Goal: Information Seeking & Learning: Learn about a topic

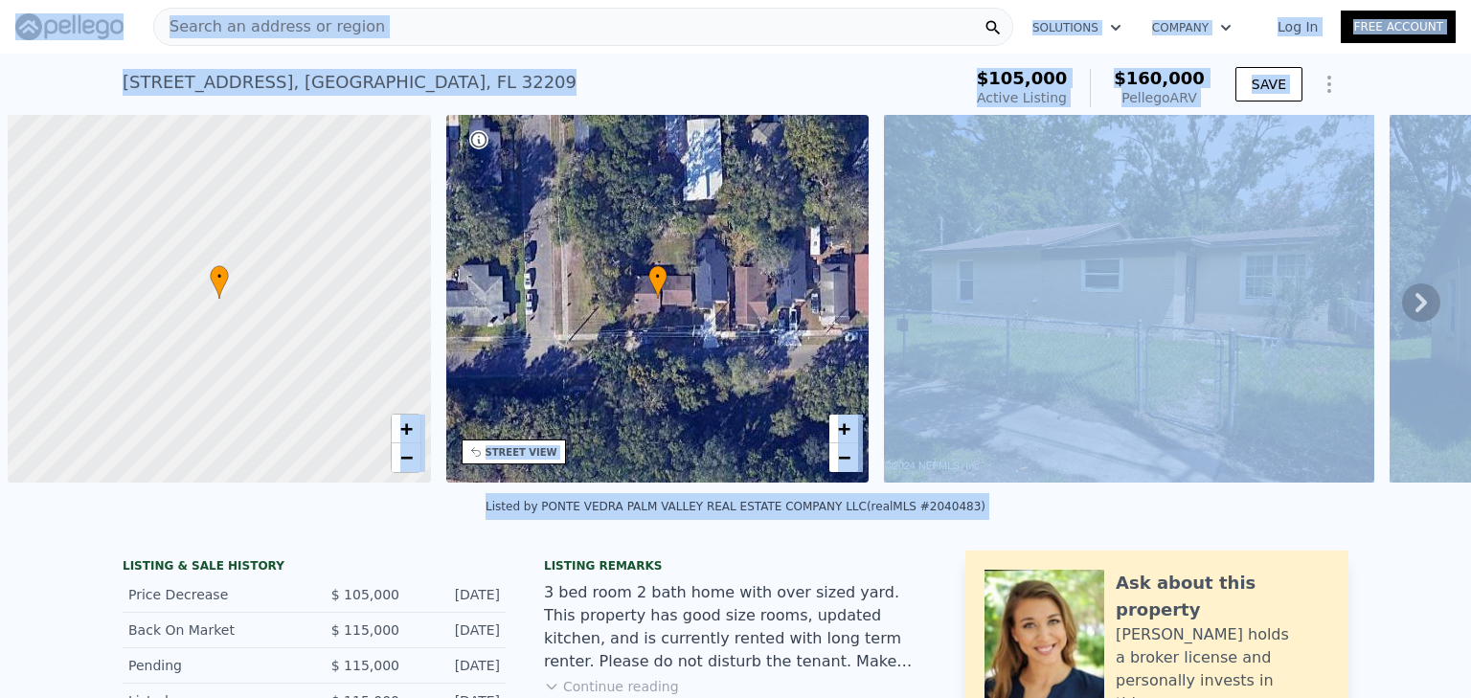
scroll to position [0, 8]
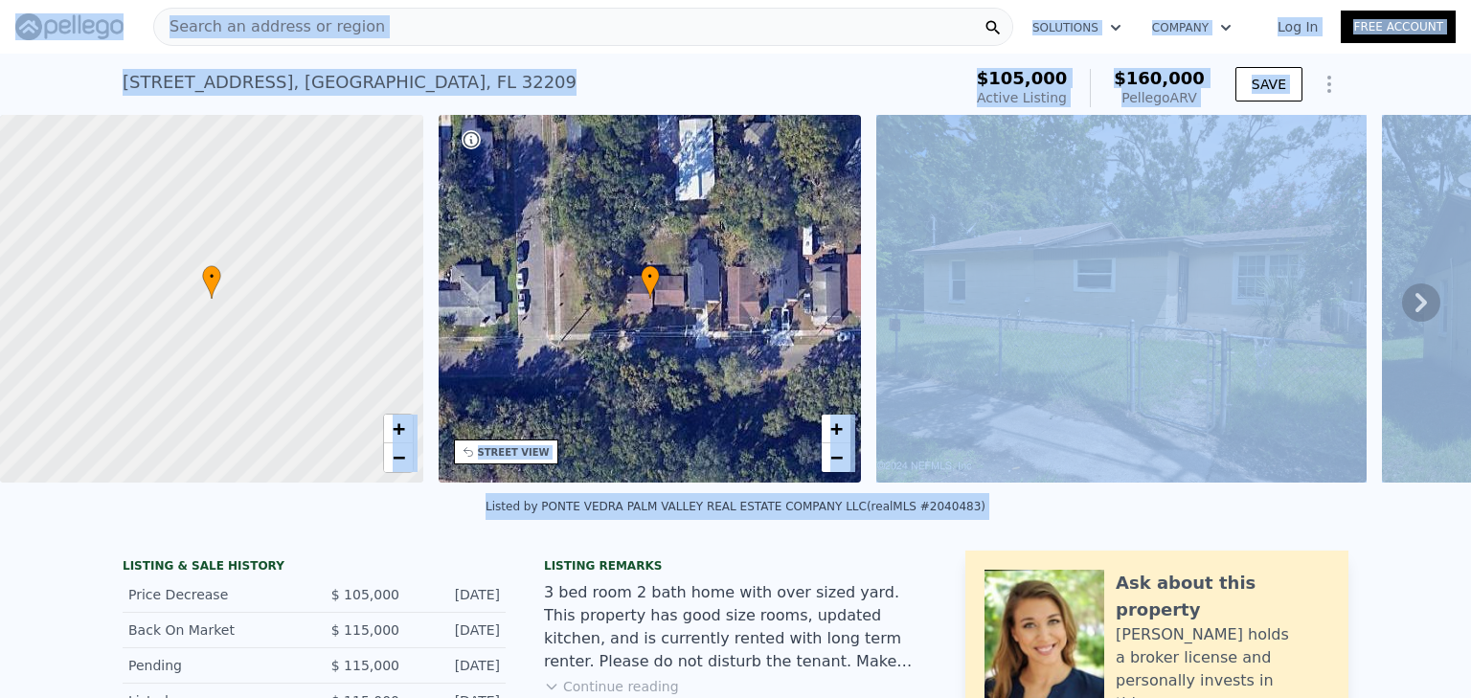
click at [408, 29] on div "Search an address or region" at bounding box center [583, 27] width 860 height 38
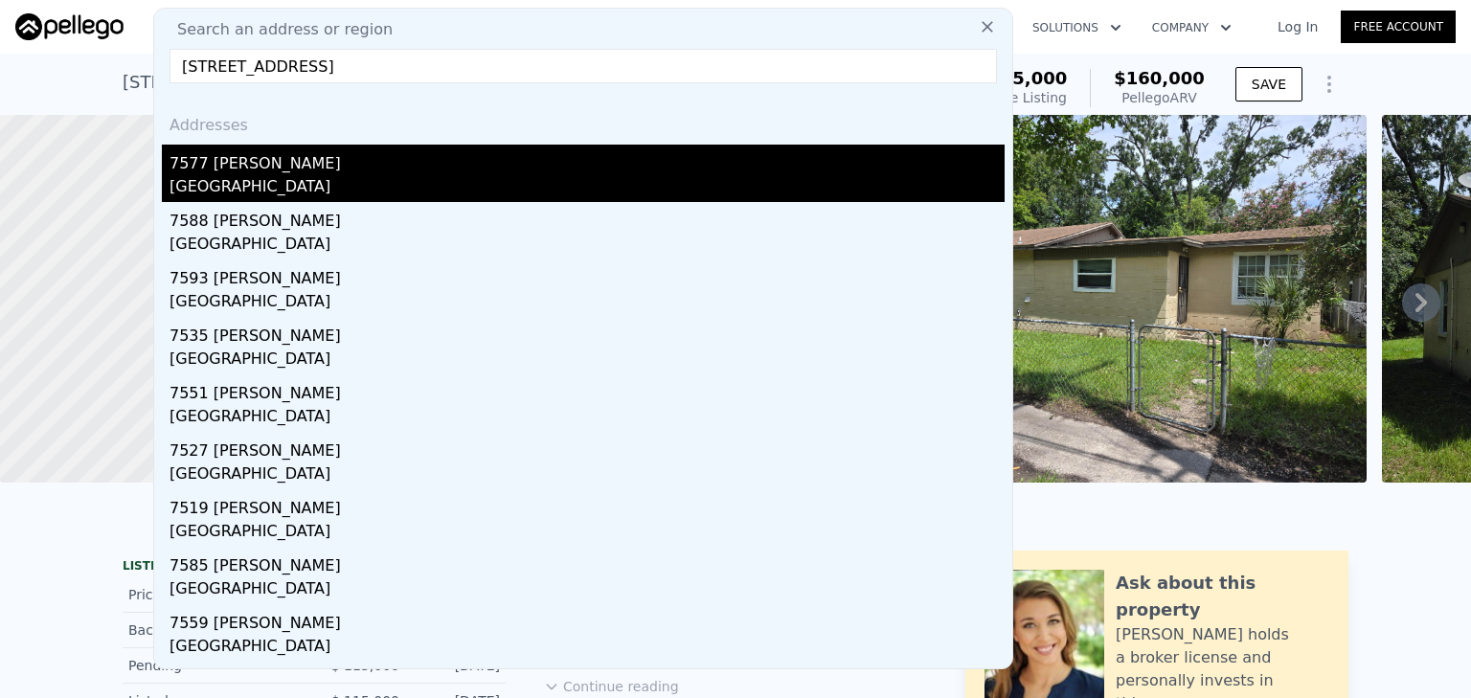
type input "[STREET_ADDRESS]"
click at [290, 185] on div "[GEOGRAPHIC_DATA]" at bounding box center [587, 188] width 835 height 27
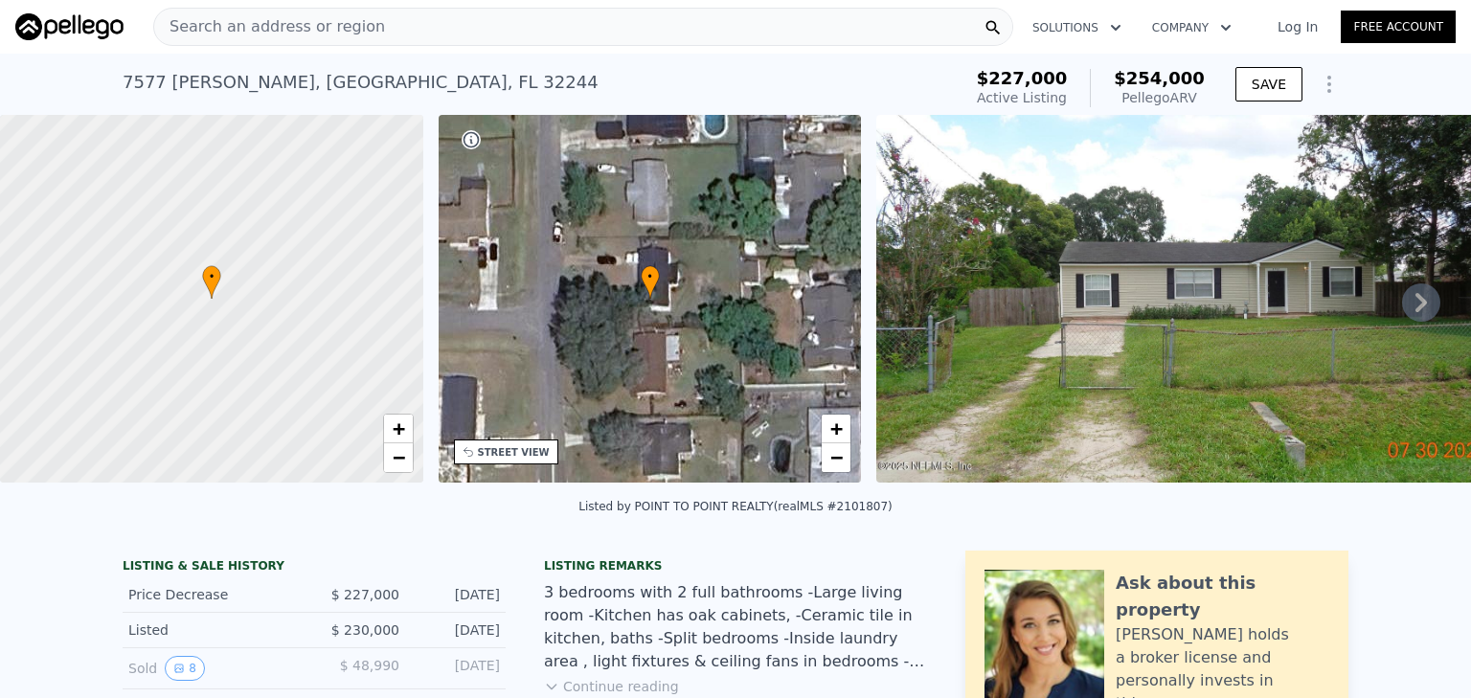
click at [1403, 299] on icon at bounding box center [1422, 303] width 38 height 38
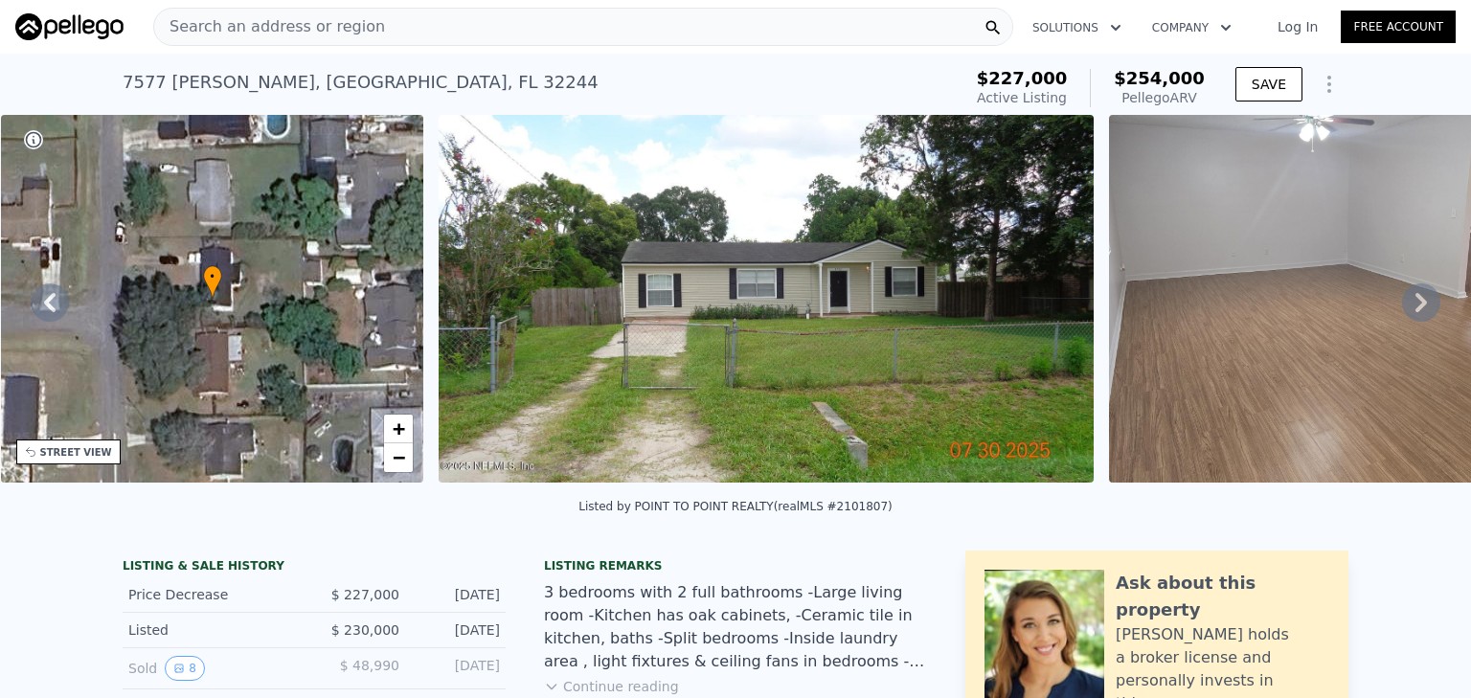
click at [1419, 307] on icon at bounding box center [1422, 303] width 38 height 38
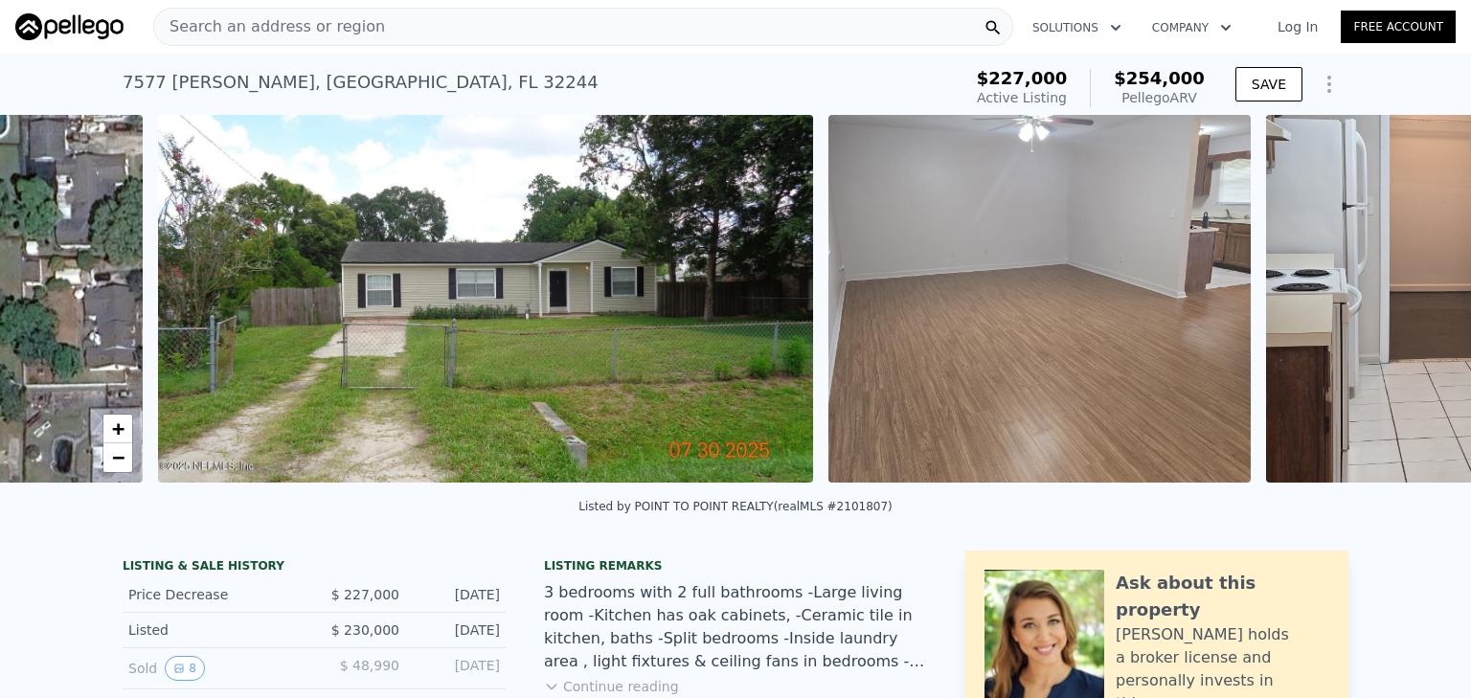
scroll to position [0, 877]
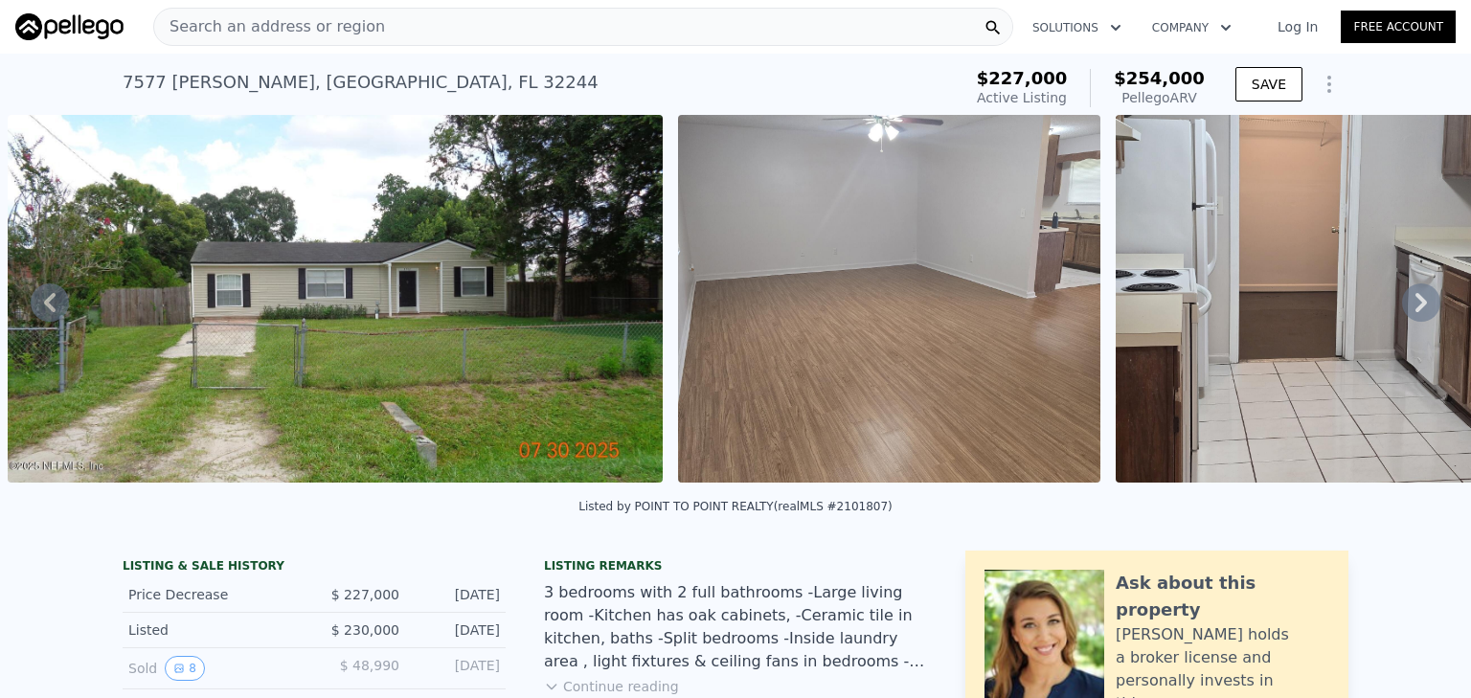
click at [1418, 307] on icon at bounding box center [1422, 303] width 38 height 38
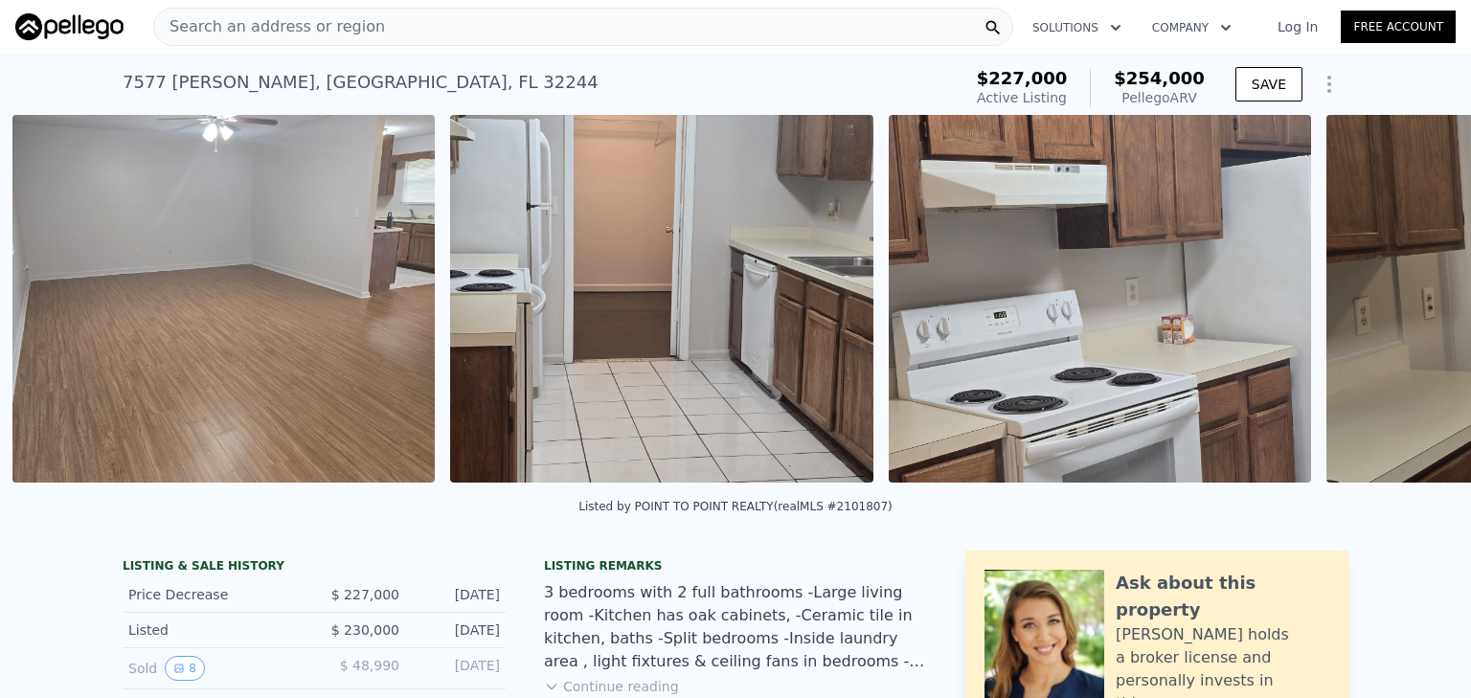
scroll to position [0, 1546]
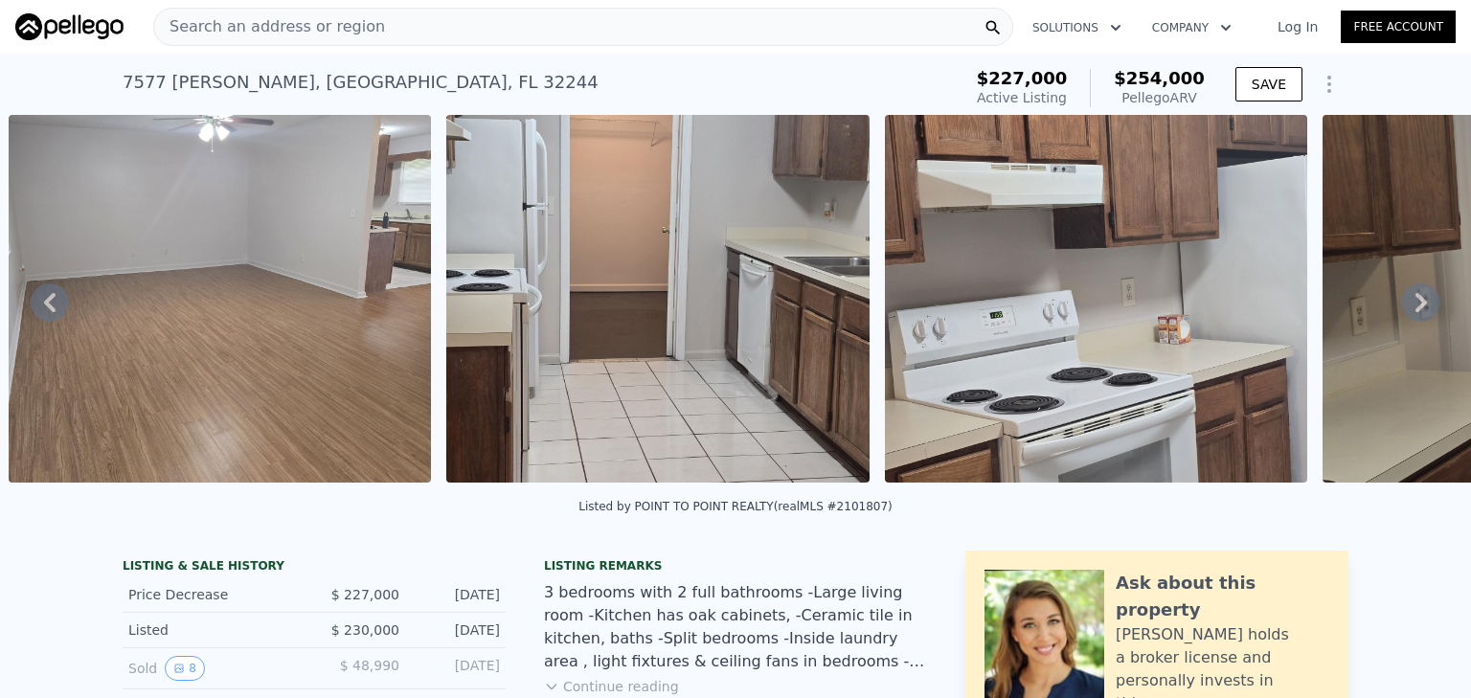
click at [1416, 307] on icon at bounding box center [1421, 302] width 11 height 19
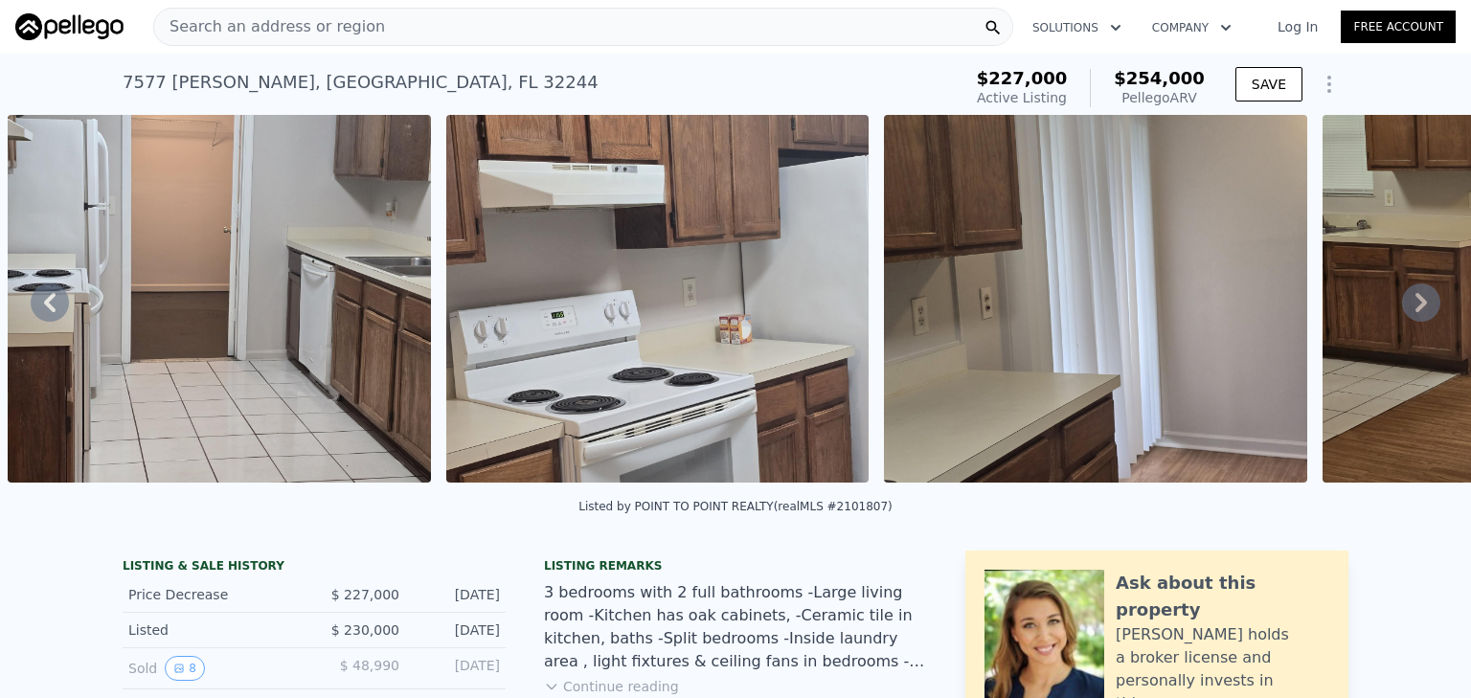
click at [1416, 307] on icon at bounding box center [1421, 302] width 11 height 19
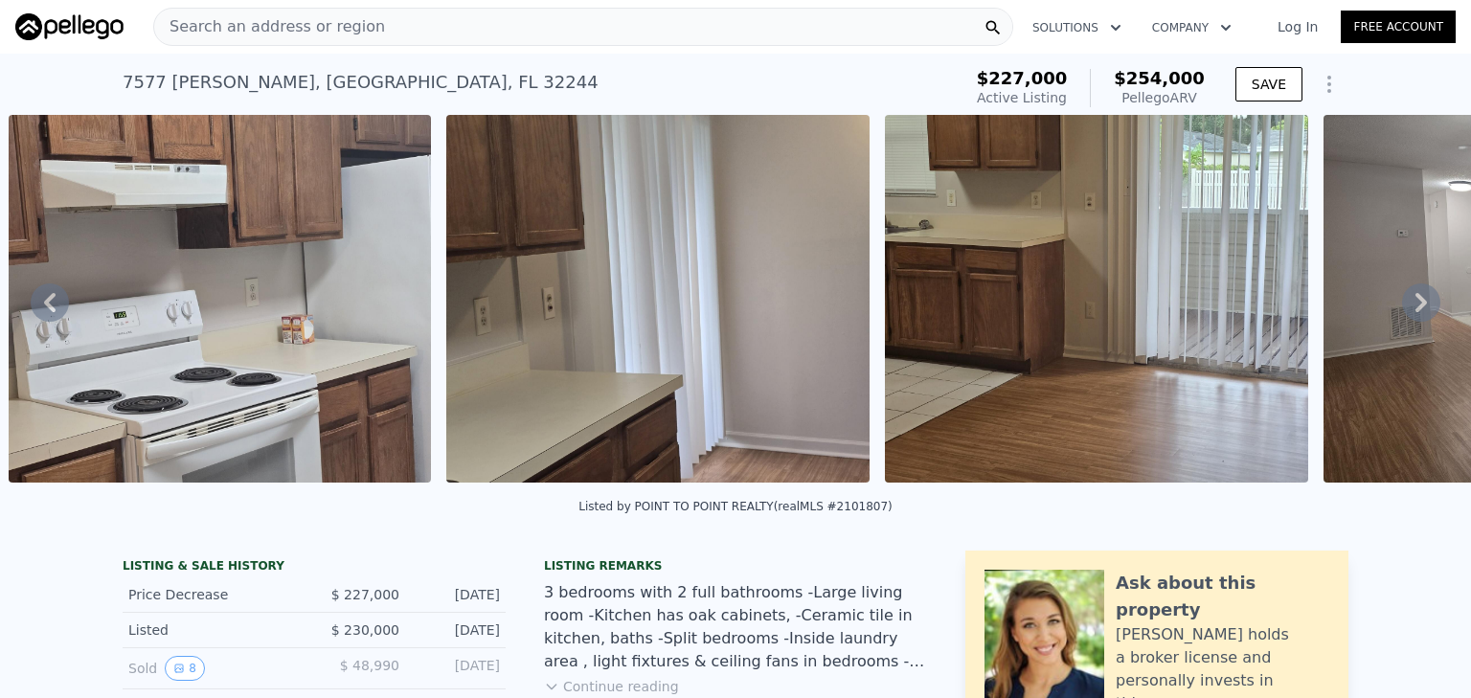
click at [1416, 307] on icon at bounding box center [1421, 302] width 11 height 19
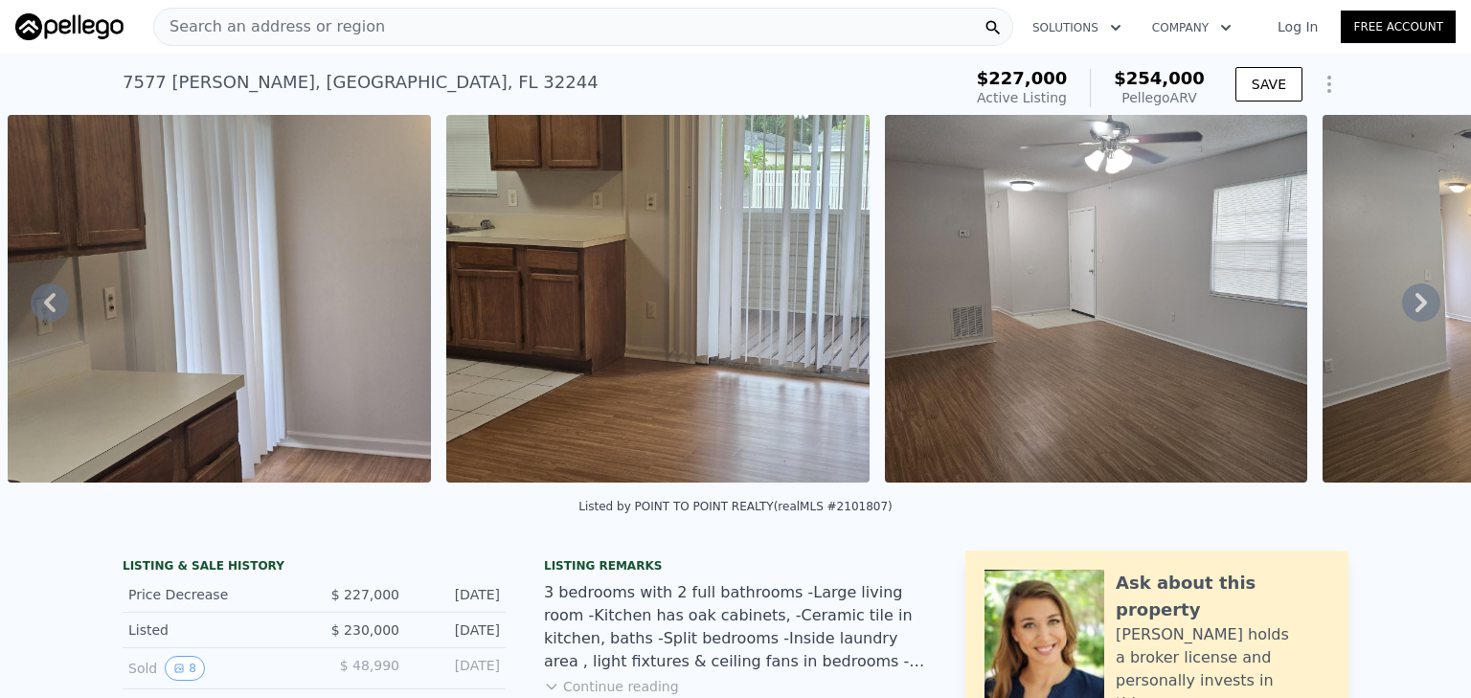
click at [1408, 308] on icon at bounding box center [1422, 303] width 38 height 38
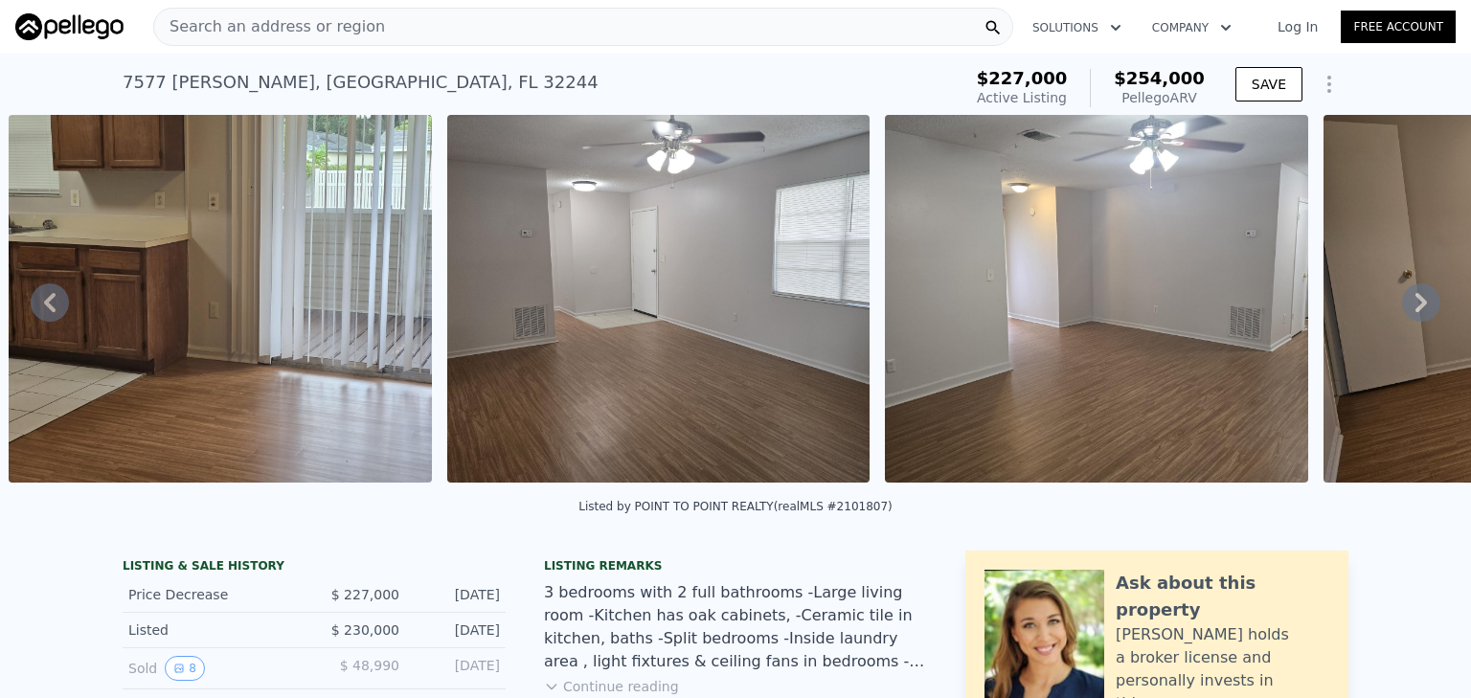
click at [1406, 309] on icon at bounding box center [1422, 303] width 38 height 38
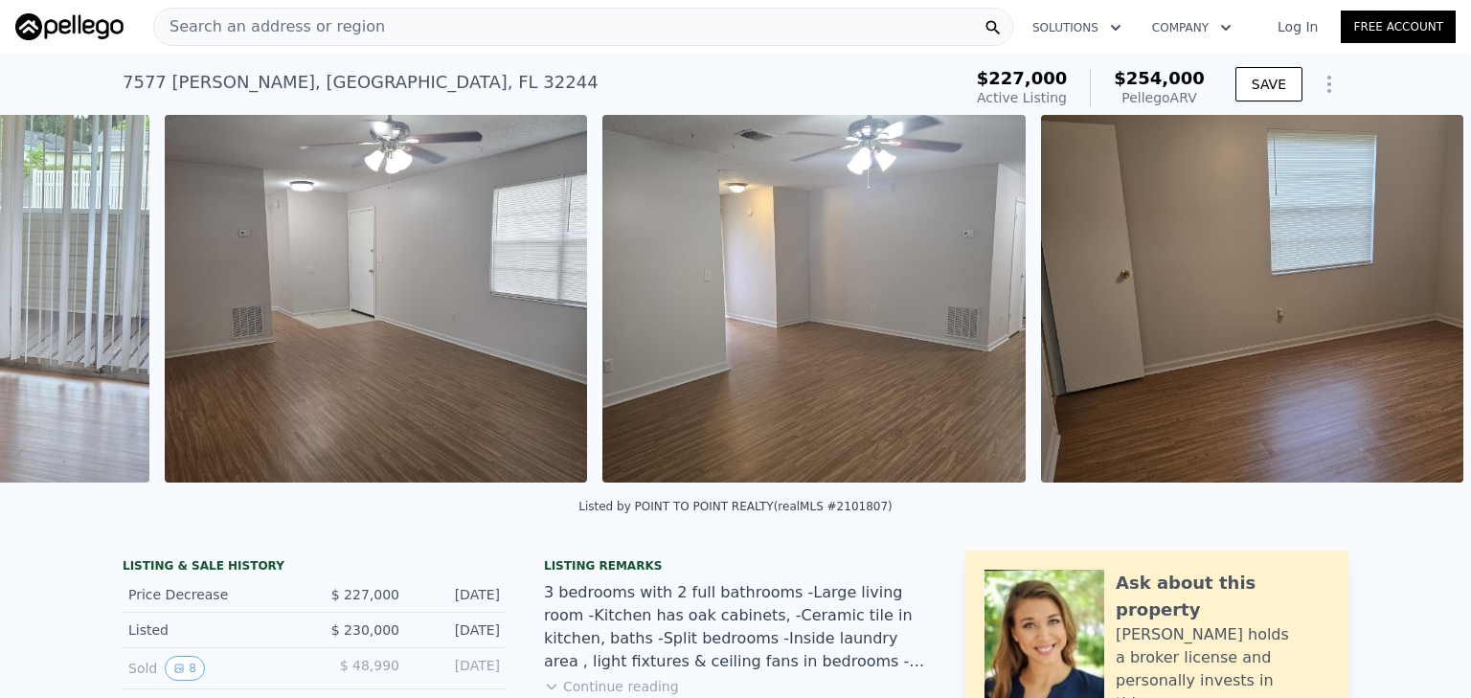
scroll to position [0, 3738]
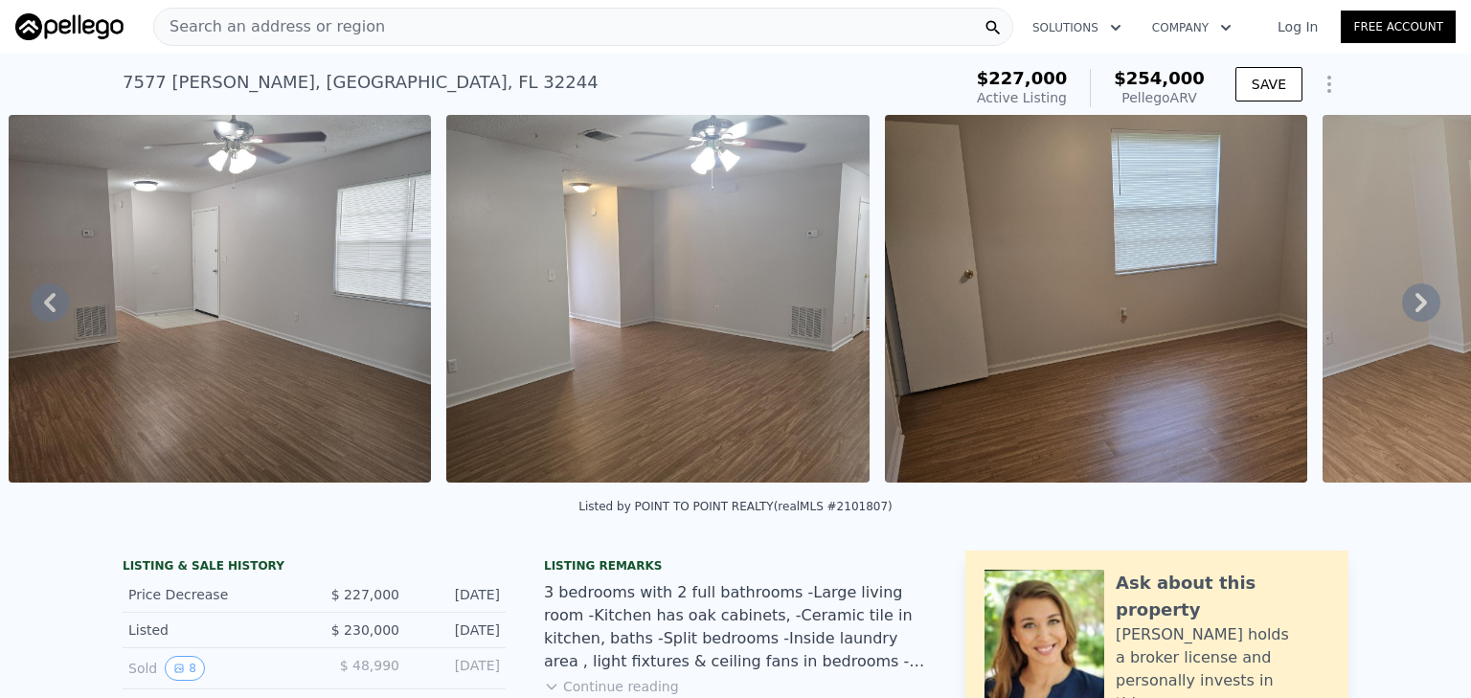
click at [377, 27] on div "Search an address or region" at bounding box center [583, 27] width 860 height 38
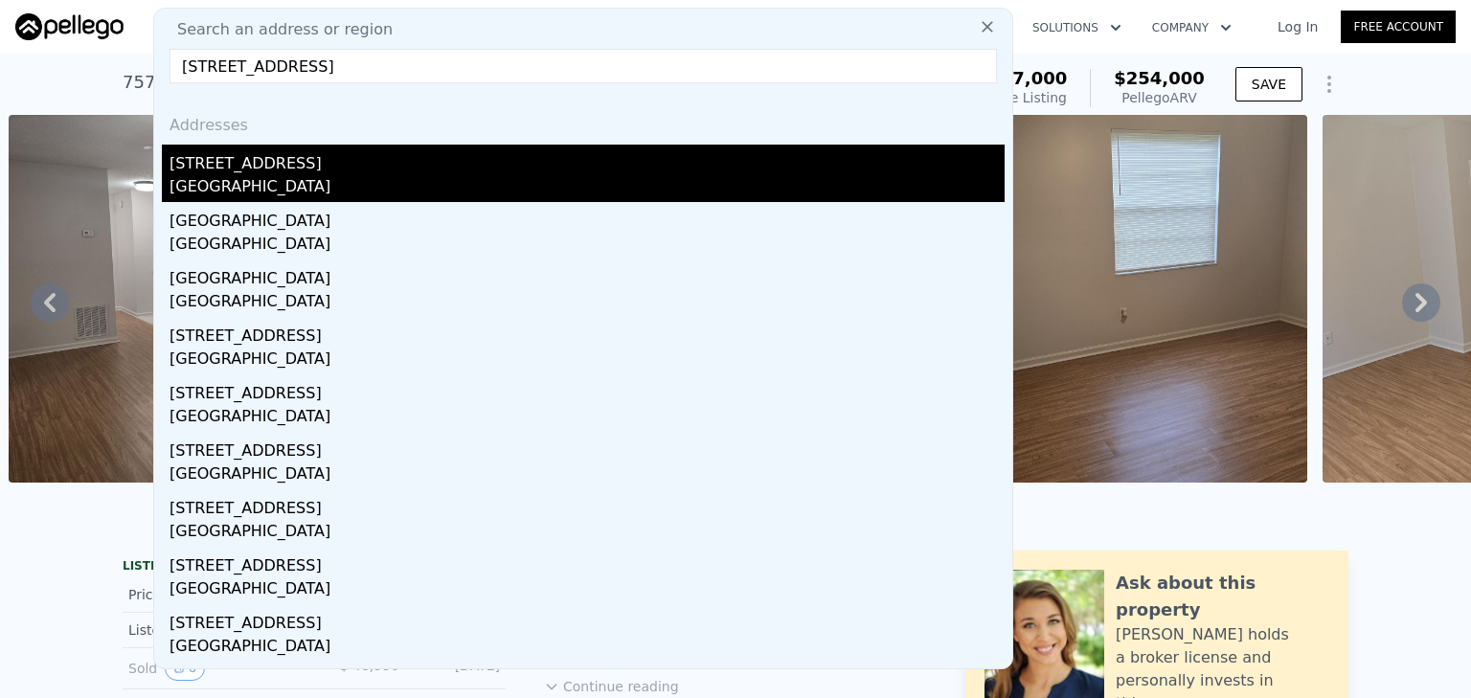
type input "[STREET_ADDRESS]"
click at [284, 187] on div "[GEOGRAPHIC_DATA]" at bounding box center [587, 188] width 835 height 27
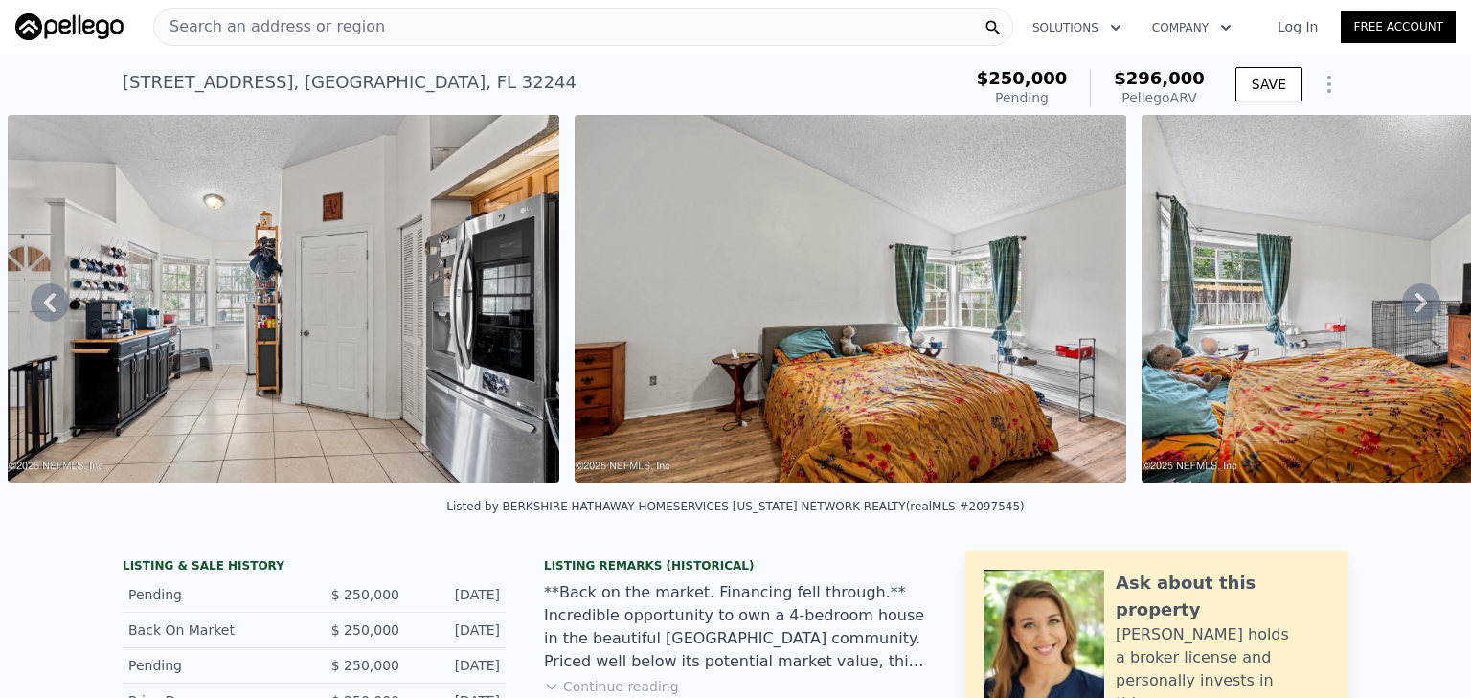
click at [692, 47] on div "Search an address or region Solutions Company Open main menu Log In Free Account" at bounding box center [735, 27] width 1441 height 46
click at [406, 36] on div "Search an address or region" at bounding box center [583, 27] width 860 height 38
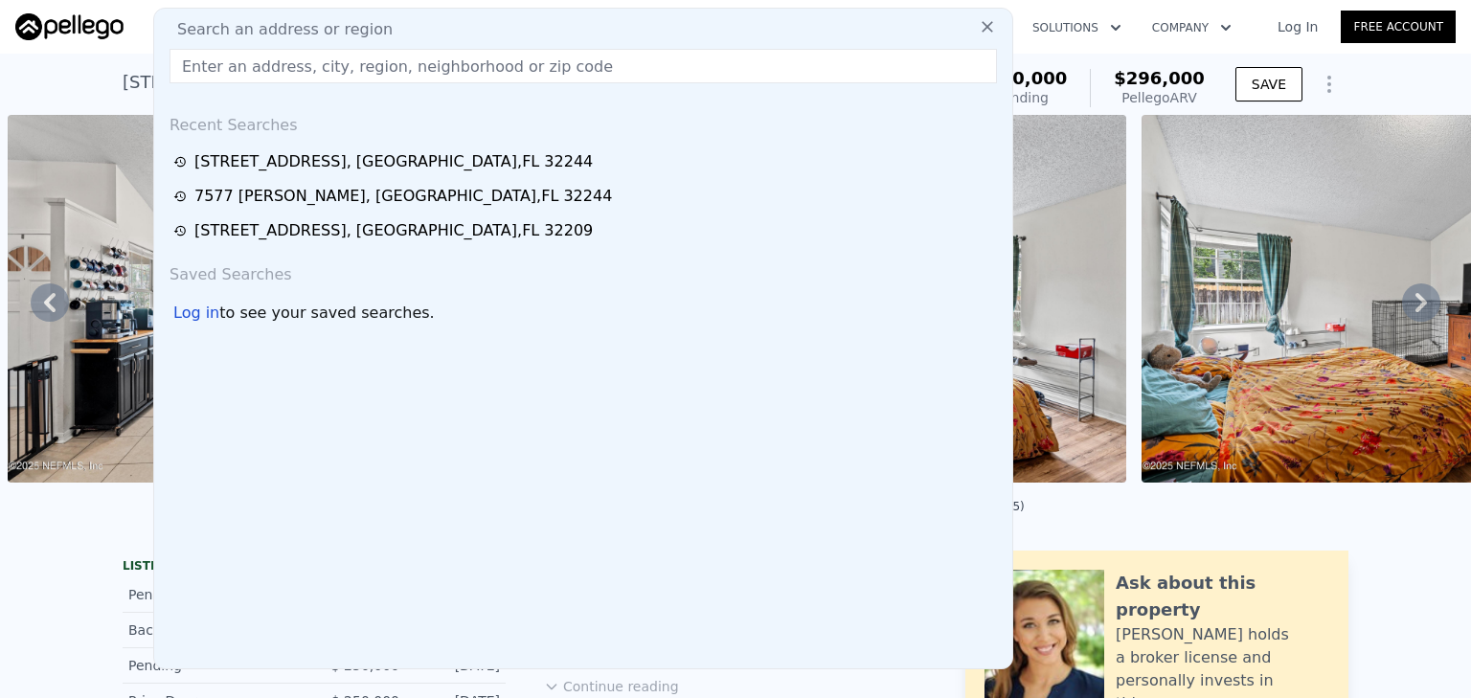
click at [306, 27] on span "Search an address or region" at bounding box center [277, 29] width 231 height 23
click at [308, 72] on input "text" at bounding box center [584, 66] width 828 height 34
paste input "[STREET_ADDRESS]"
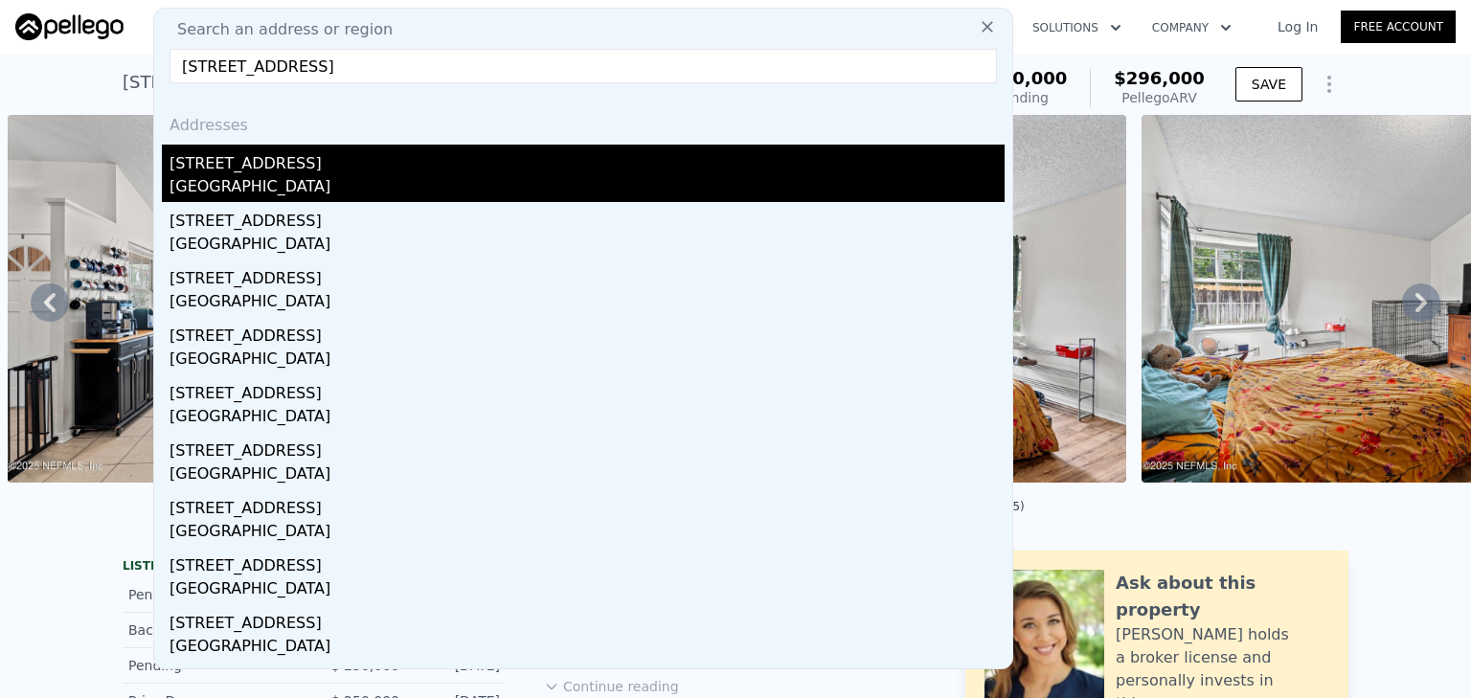
type input "[STREET_ADDRESS]"
click at [193, 176] on div "[GEOGRAPHIC_DATA]" at bounding box center [587, 188] width 835 height 27
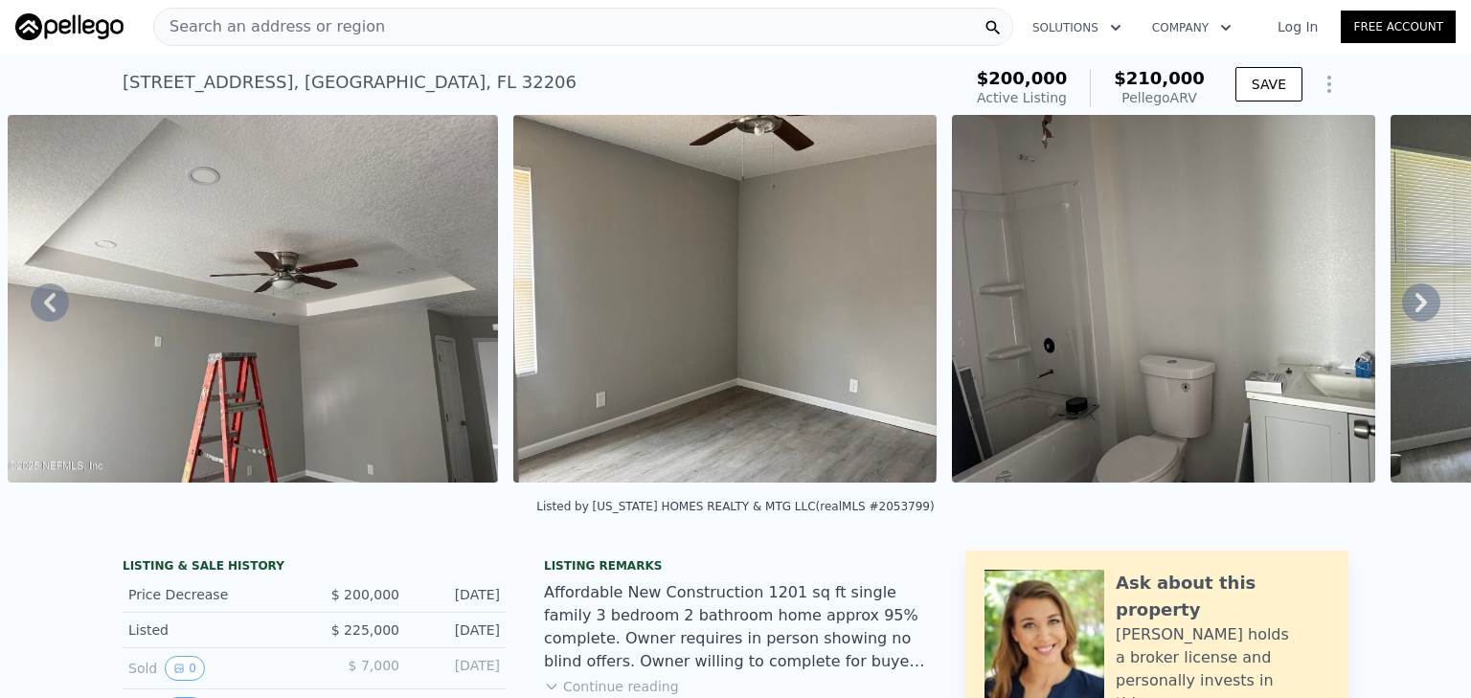
click at [376, 298] on img at bounding box center [253, 299] width 490 height 368
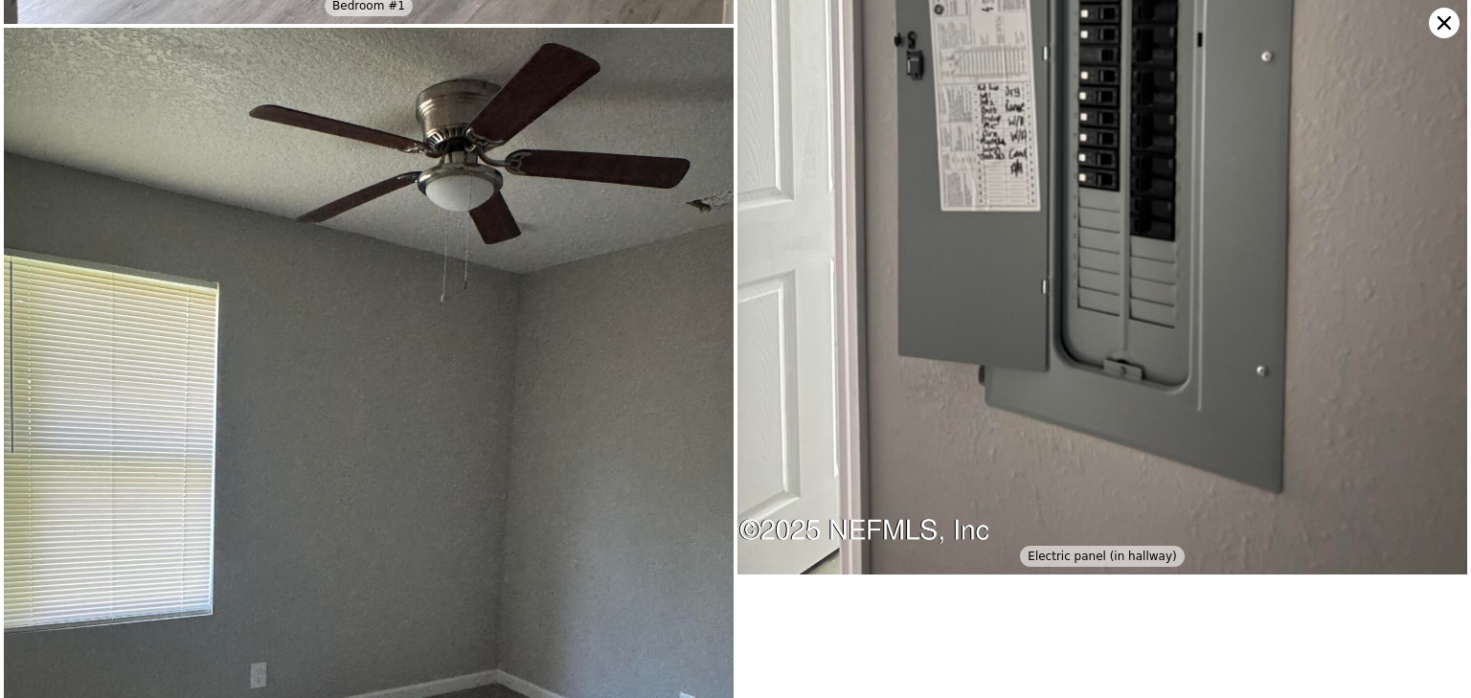
scroll to position [4692, 0]
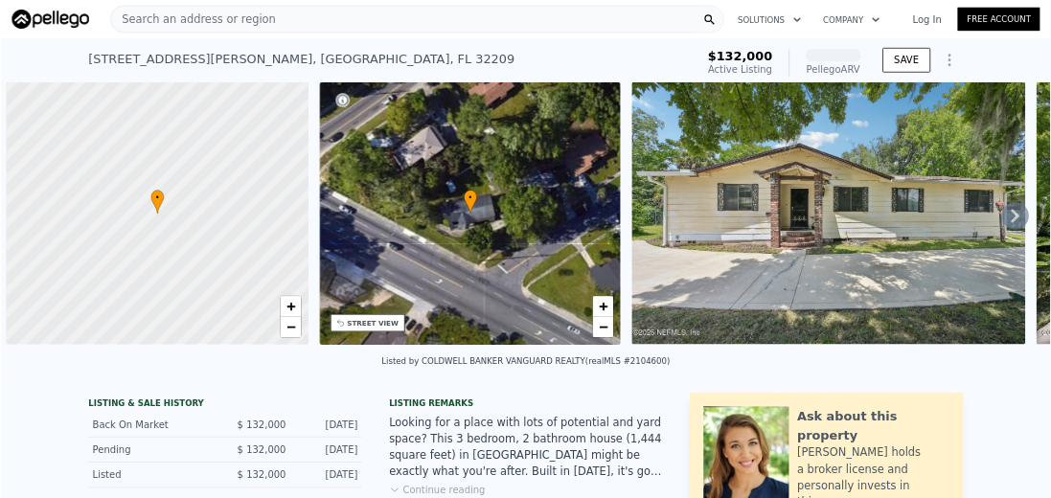
scroll to position [0, 8]
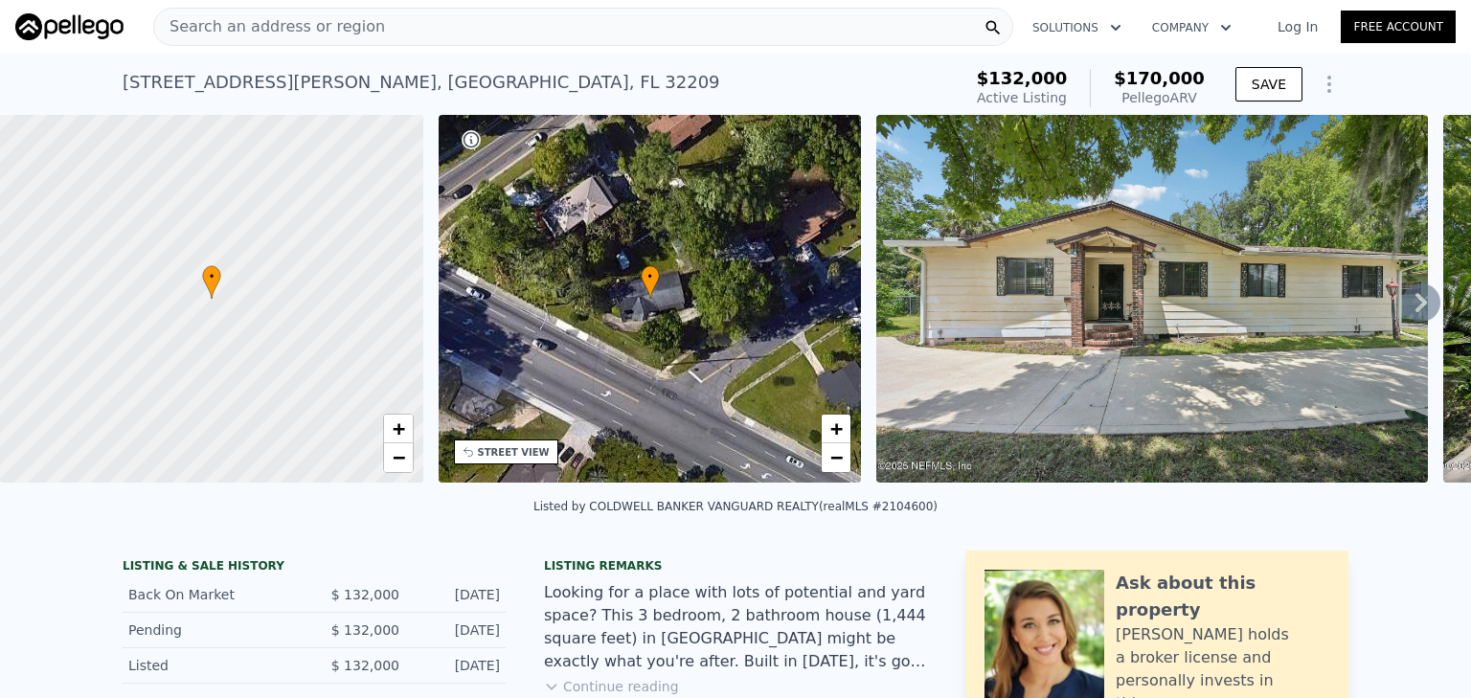
click at [1229, 379] on img at bounding box center [1153, 299] width 552 height 368
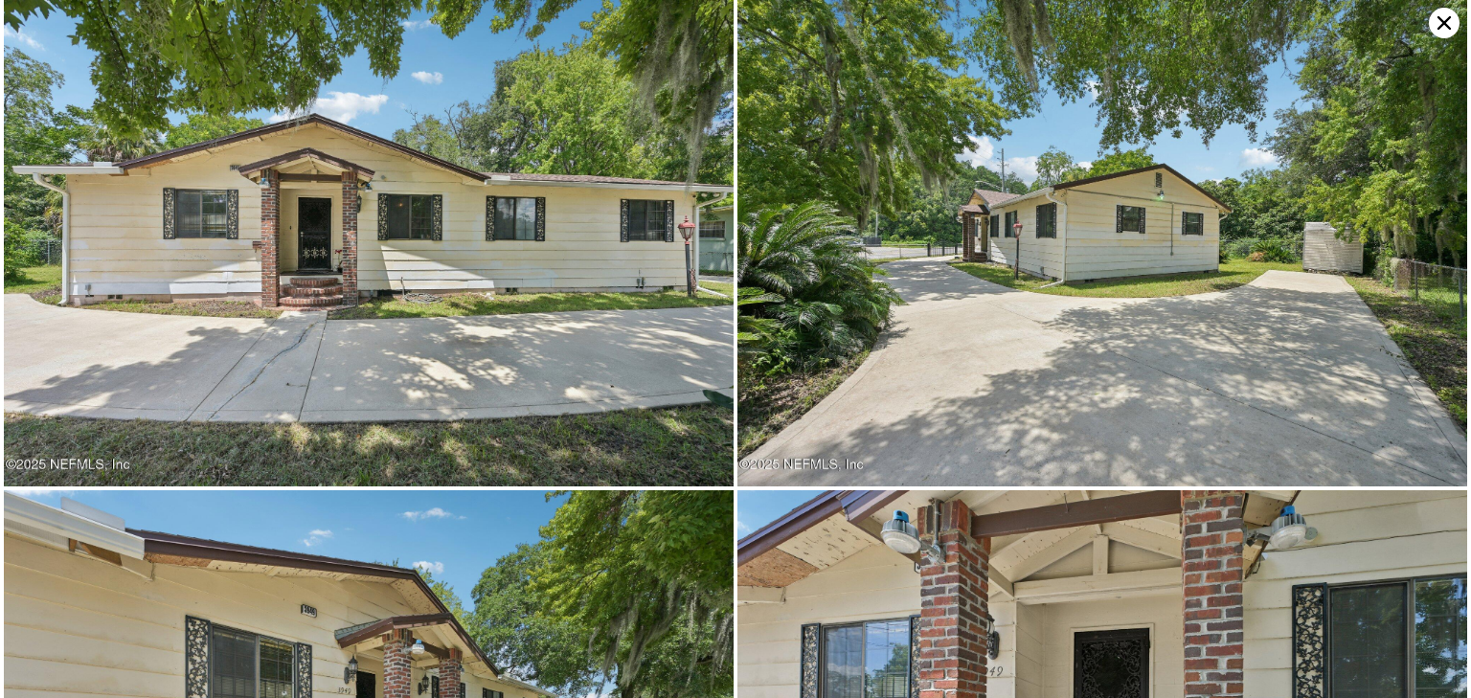
click at [566, 387] on img at bounding box center [369, 243] width 730 height 487
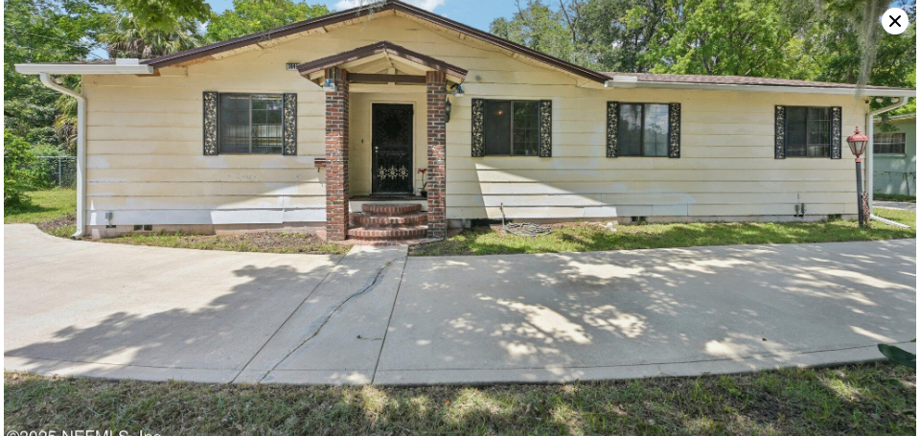
scroll to position [167, 0]
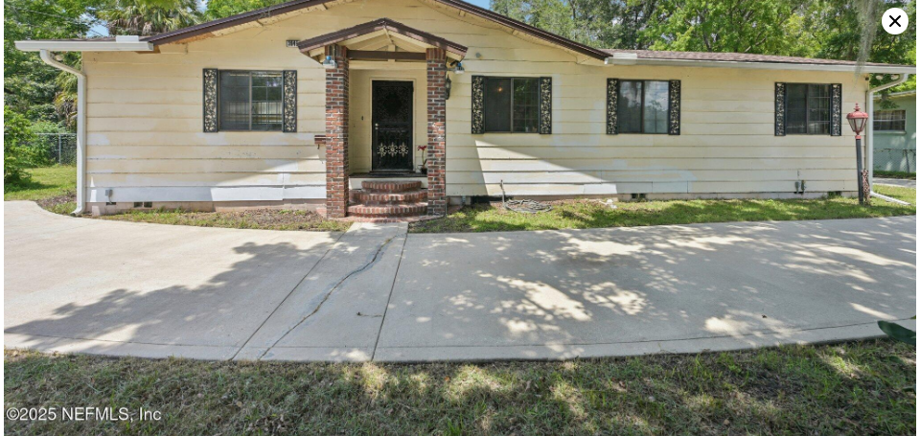
click at [852, 176] on img at bounding box center [460, 137] width 912 height 608
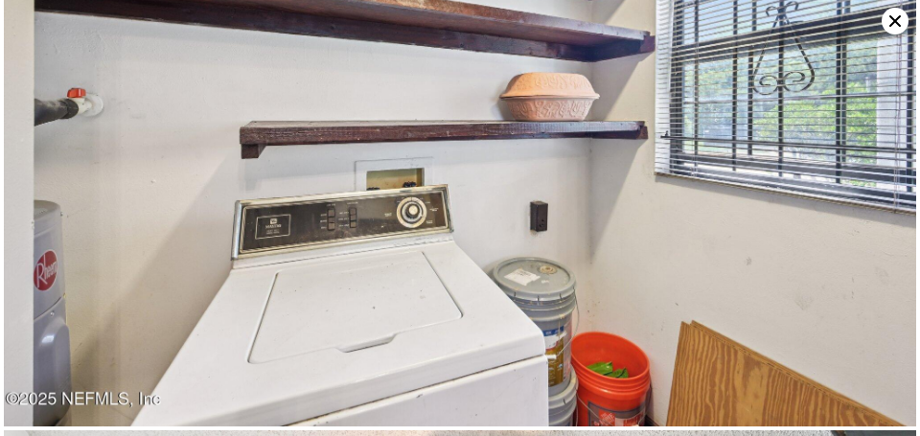
scroll to position [9103, 0]
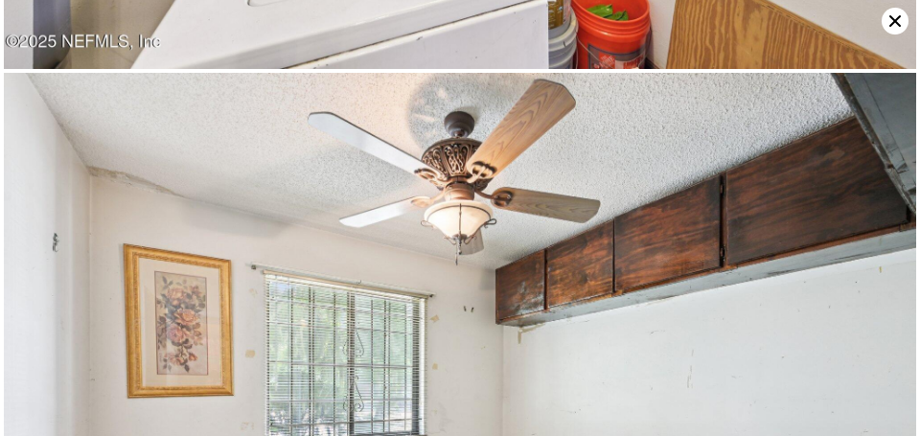
click at [895, 19] on icon at bounding box center [894, 21] width 27 height 27
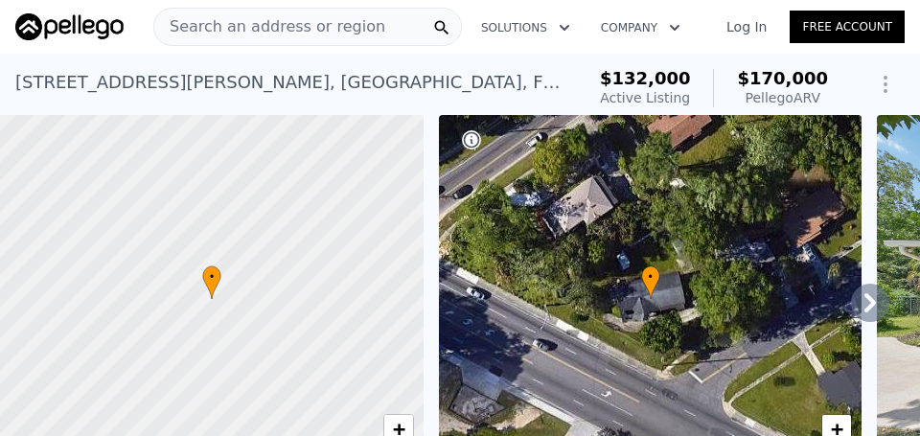
click at [325, 27] on span "Search an address or region" at bounding box center [269, 26] width 231 height 23
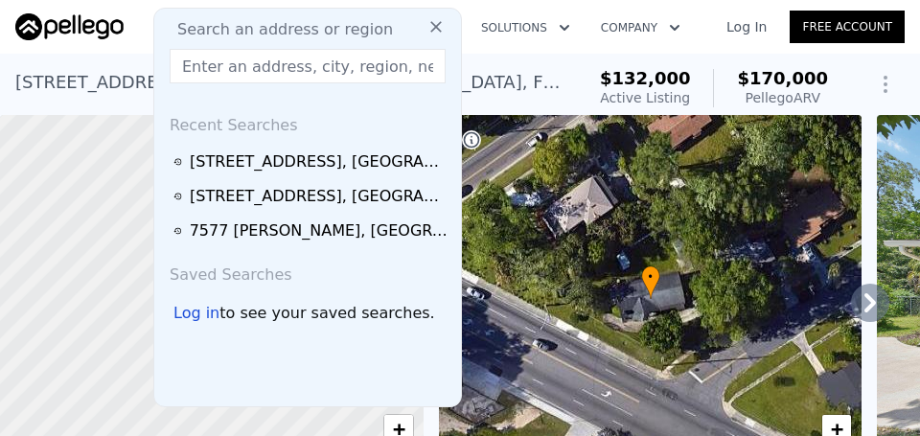
click at [577, 95] on div "3949 Moncrief Rd W , Duval County , FL 32209 Active at $132k (~ARV $170k )" at bounding box center [295, 88] width 561 height 54
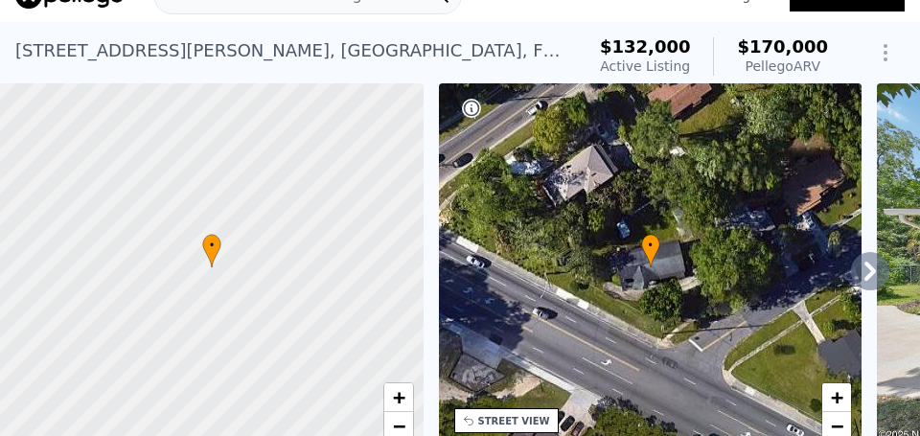
scroll to position [48, 0]
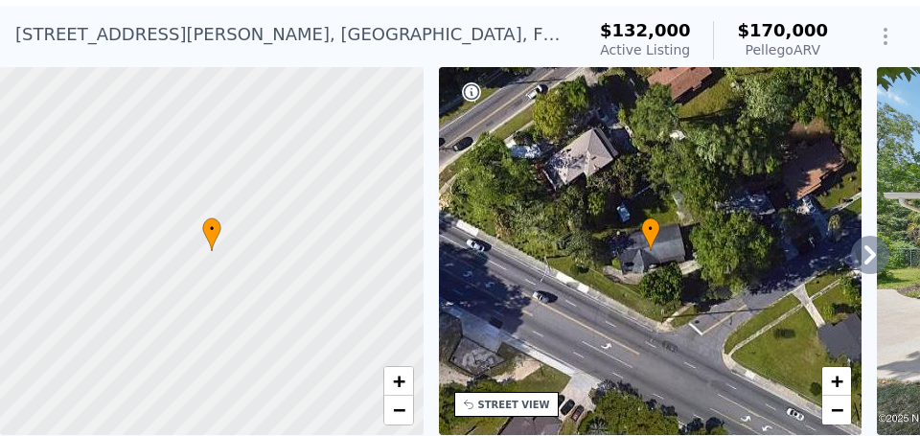
click at [852, 255] on icon at bounding box center [870, 255] width 38 height 38
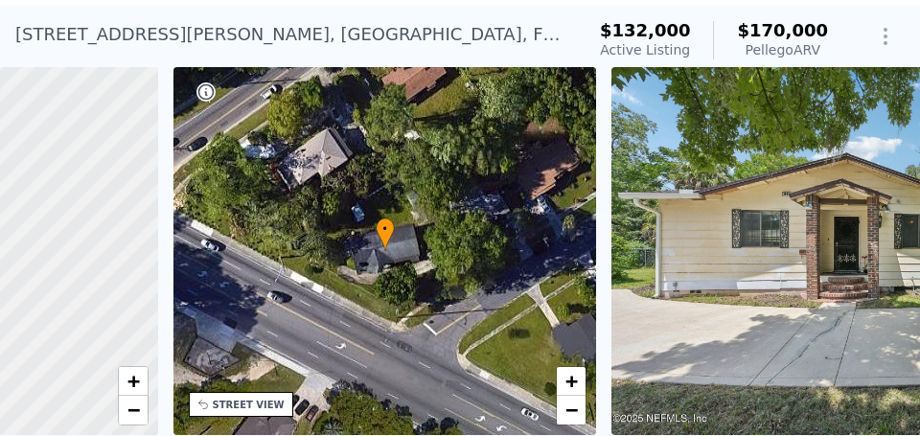
scroll to position [0, 445]
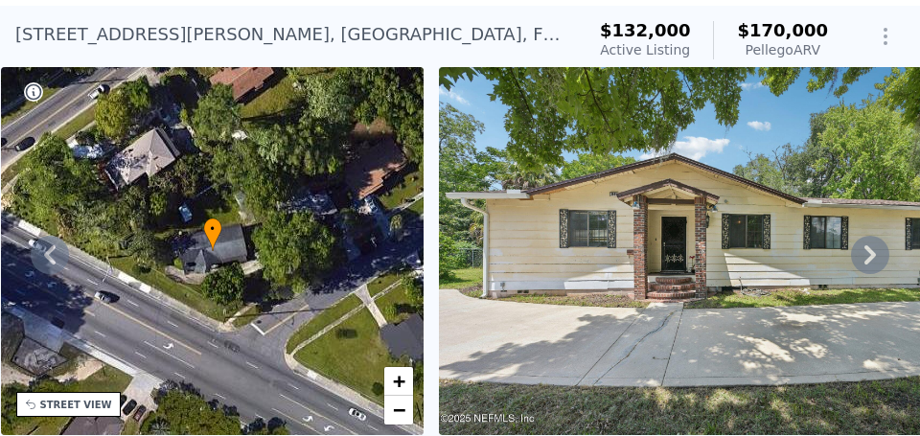
click at [856, 256] on icon at bounding box center [870, 255] width 38 height 38
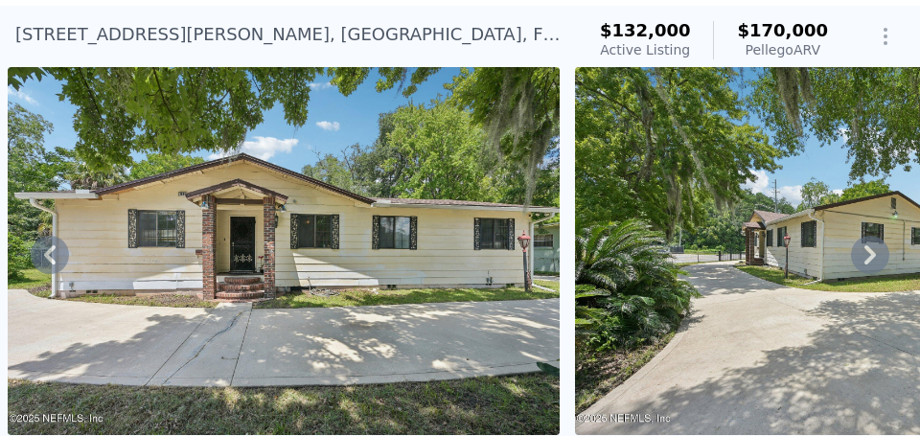
click at [856, 256] on icon at bounding box center [870, 255] width 38 height 38
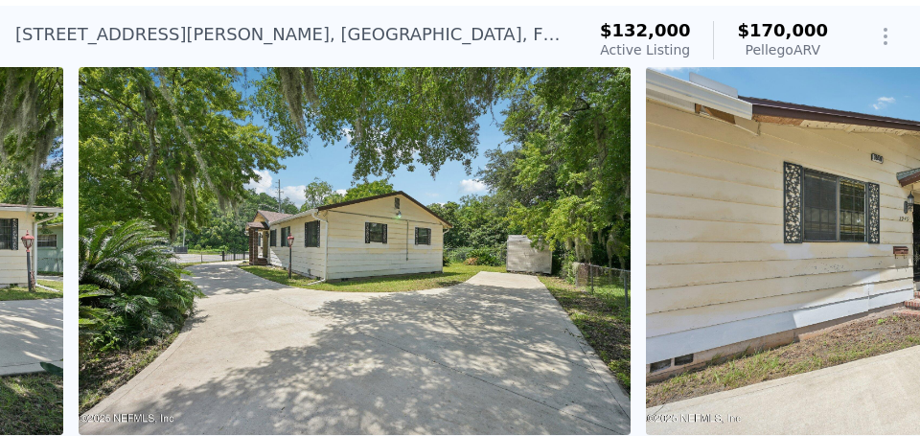
scroll to position [0, 1444]
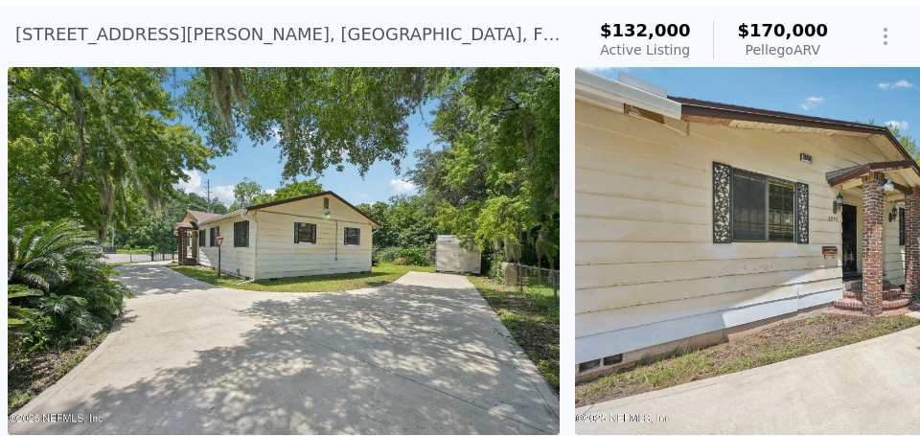
click at [856, 256] on img at bounding box center [851, 251] width 552 height 368
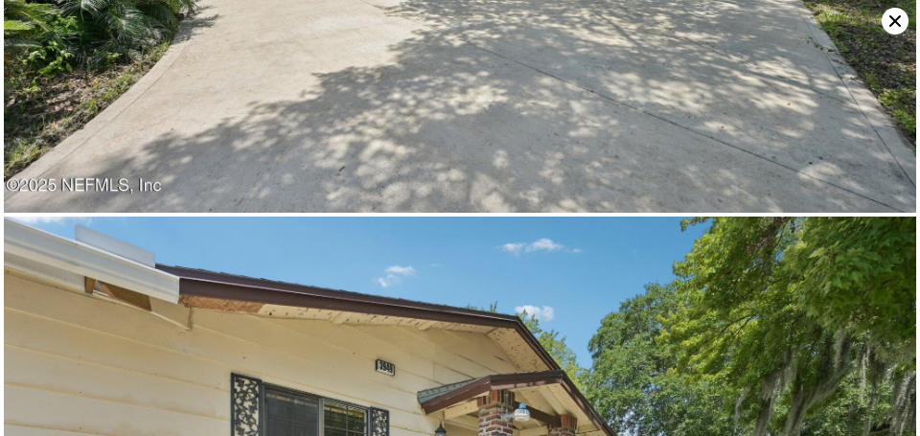
scroll to position [1214, 0]
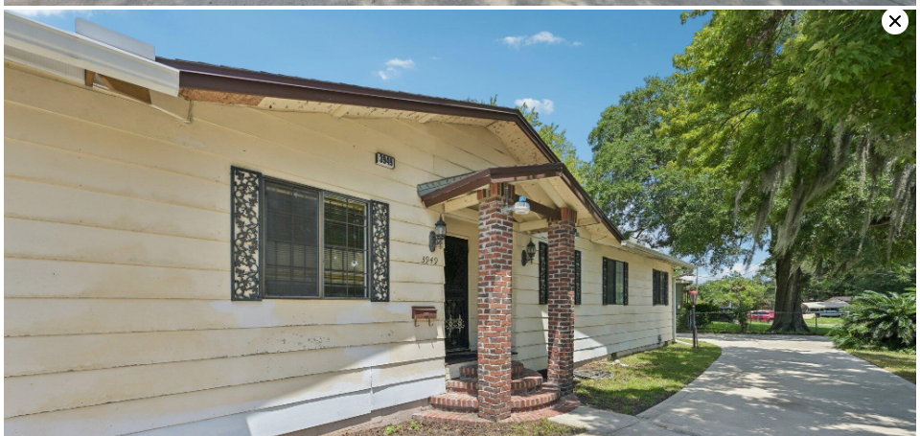
click at [897, 25] on icon at bounding box center [894, 21] width 27 height 27
